Goal: Information Seeking & Learning: Understand process/instructions

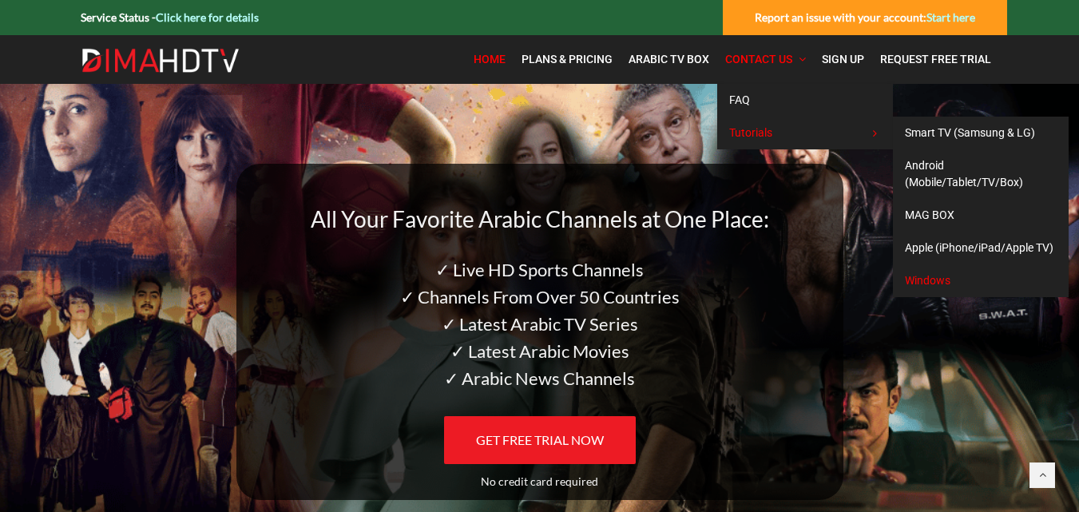
click at [938, 287] on span "Windows" at bounding box center [928, 280] width 46 height 13
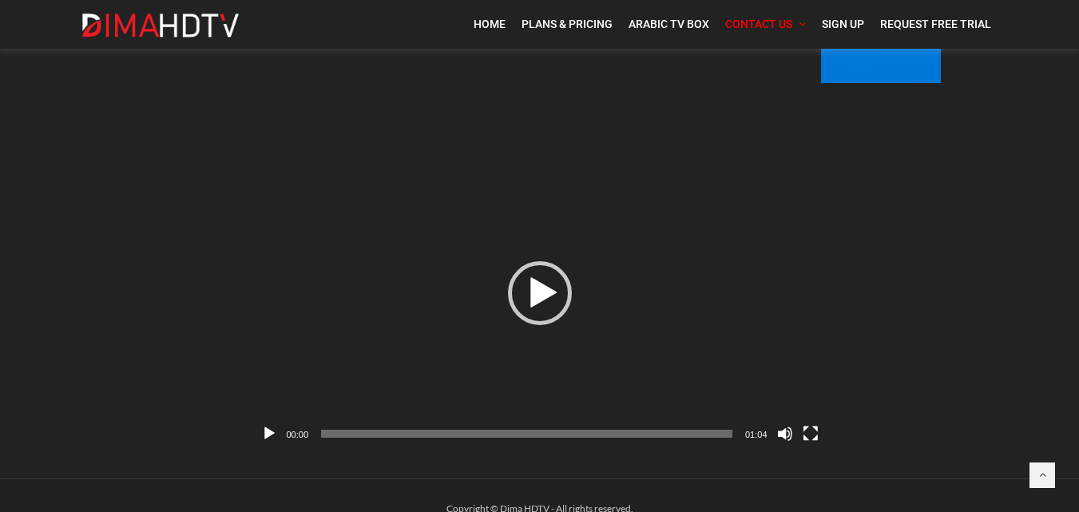
scroll to position [217, 0]
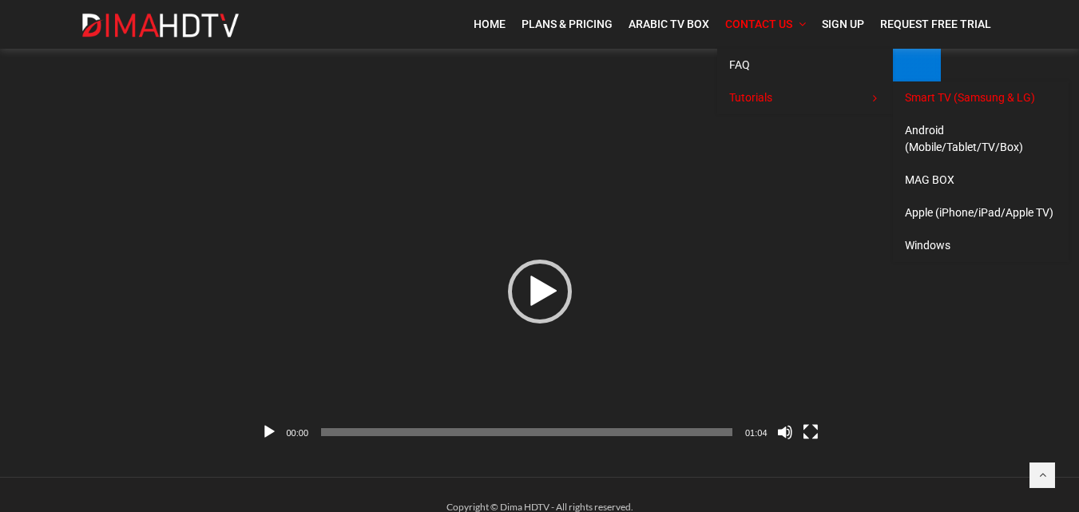
click at [951, 99] on span "Smart TV (Samsung & LG)" at bounding box center [970, 97] width 130 height 13
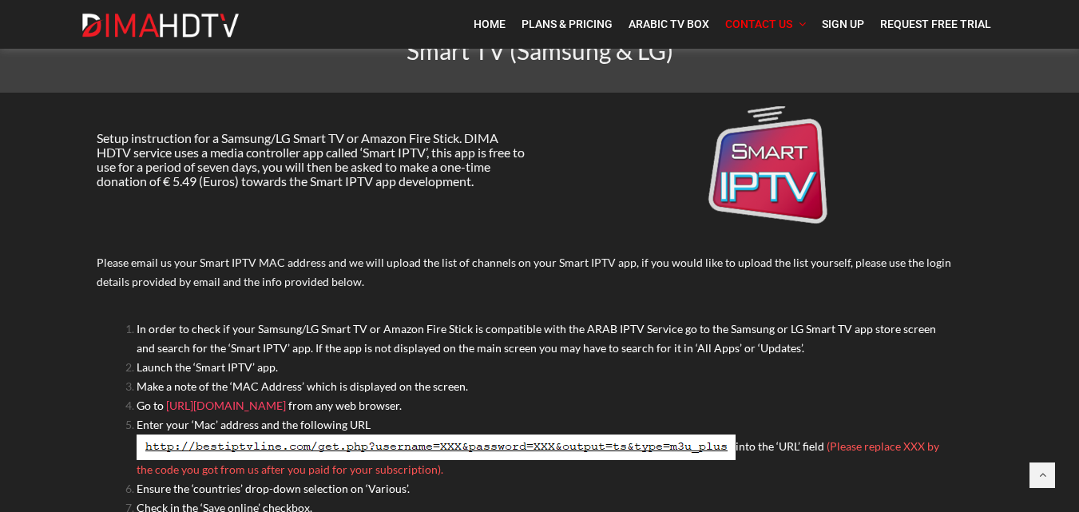
scroll to position [75, 0]
